Goal: Information Seeking & Learning: Learn about a topic

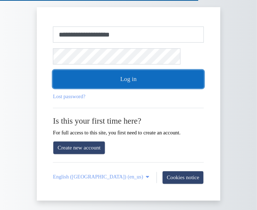
click at [150, 78] on button "Log in" at bounding box center [128, 79] width 151 height 18
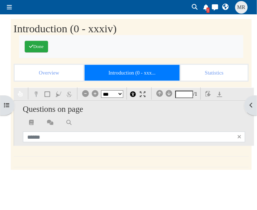
scroll to position [66, 0]
select select "*"
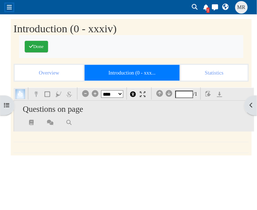
click at [10, 9] on span at bounding box center [9, 7] width 5 height 6
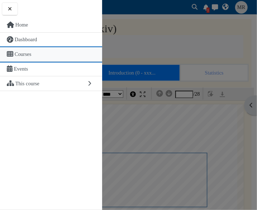
click at [20, 58] on link "Courses" at bounding box center [51, 54] width 102 height 15
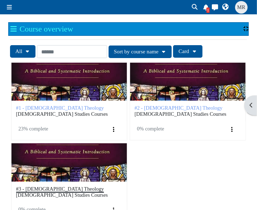
click at [56, 189] on span "#3 - Evangelical Theology" at bounding box center [60, 189] width 88 height 6
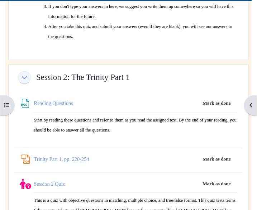
scroll to position [1154, 0]
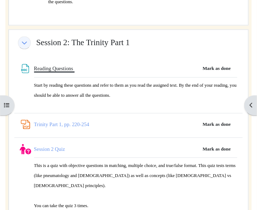
click at [68, 66] on link "Reading Questions File" at bounding box center [54, 69] width 41 height 6
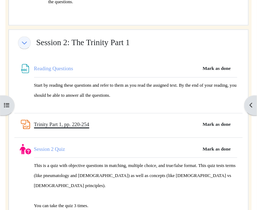
click at [58, 122] on link "Trinity Part 1, pp. 220-254 PDF Annotation" at bounding box center [61, 125] width 55 height 6
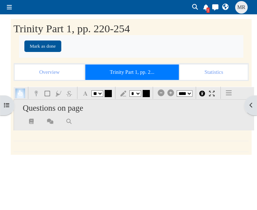
select select "**"
select select "*"
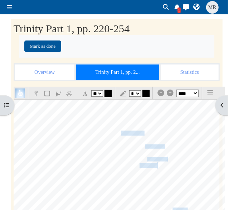
scroll to position [367, 9]
click at [207, 118] on div "§ 2.5 The [DEMOGRAPHIC_DATA] Who Rev!=als Himself [STREET_ADDRESS][PERSON_NAME]…" at bounding box center [119, 192] width 213 height 302
click at [129, 90] on select "* * * * * * * * * ** ** ** ** ** ** ** ** ** ** **" at bounding box center [135, 93] width 12 height 6
click at [141, 93] on select "* * * * * * * * * ** ** ** ** ** ** ** ** ** ** **" at bounding box center [135, 93] width 12 height 6
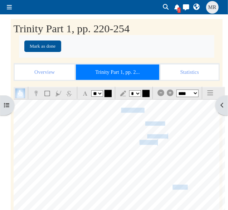
scroll to position [391, 9]
